Goal: Task Accomplishment & Management: Complete application form

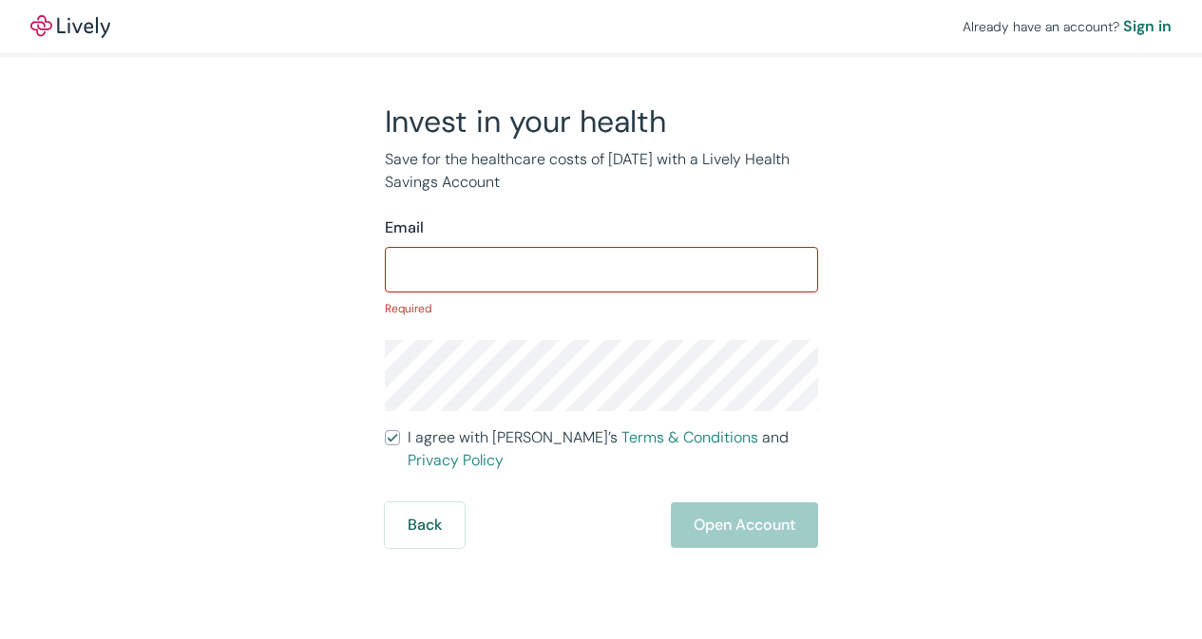
click at [385, 430] on input "I agree with Lively’s Terms & Conditions and Privacy Policy" at bounding box center [392, 437] width 15 height 15
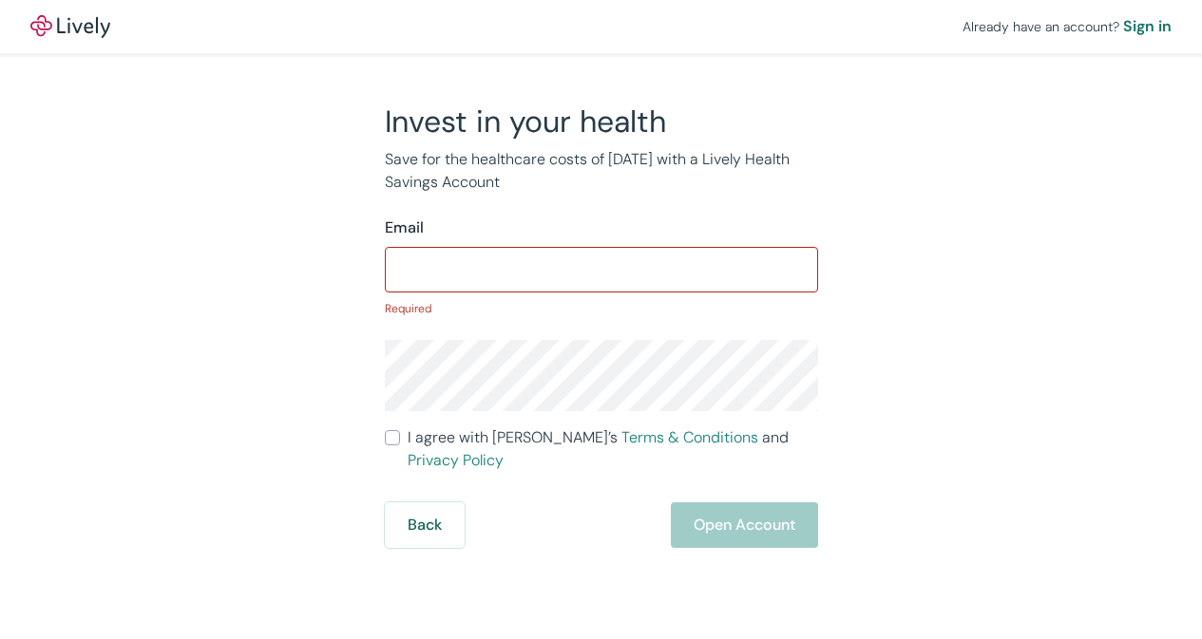
click at [385, 430] on input "I agree with Lively’s Terms & Conditions and Privacy Policy" at bounding box center [392, 437] width 15 height 15
checkbox input "true"
